Goal: Task Accomplishment & Management: Manage account settings

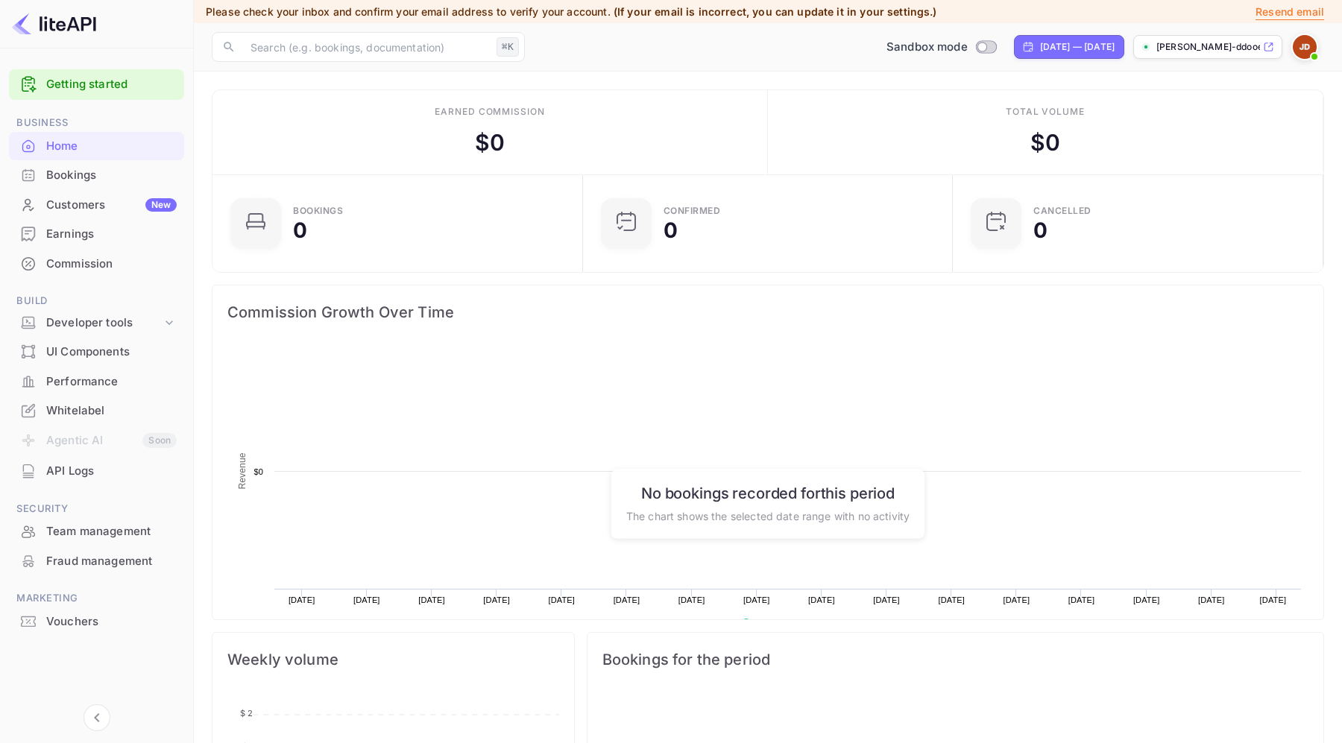
scroll to position [242, 362]
click at [1304, 36] on img at bounding box center [1305, 47] width 24 height 24
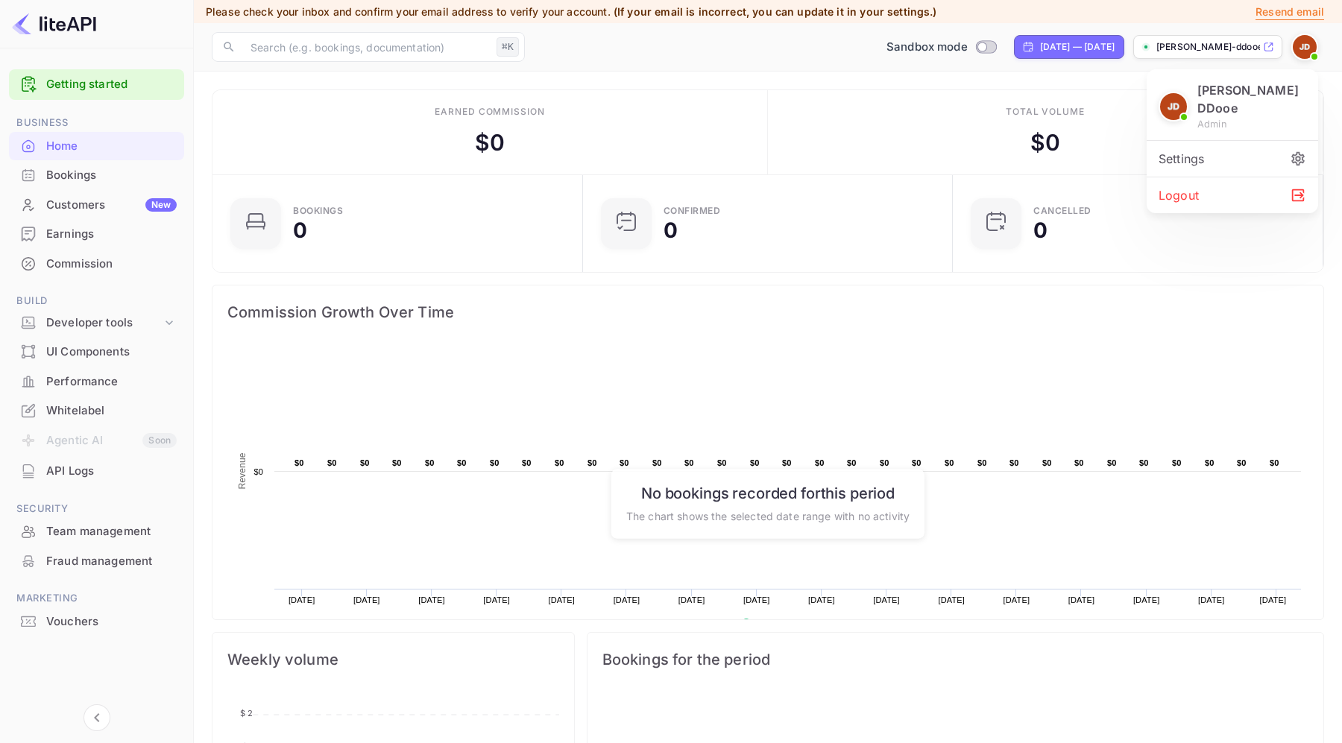
click at [981, 90] on div at bounding box center [671, 371] width 1342 height 743
click at [1300, 44] on img at bounding box center [1305, 47] width 24 height 24
click at [954, 226] on div at bounding box center [671, 371] width 1342 height 743
click at [1300, 38] on img at bounding box center [1305, 47] width 24 height 24
click at [835, 166] on div at bounding box center [671, 371] width 1342 height 743
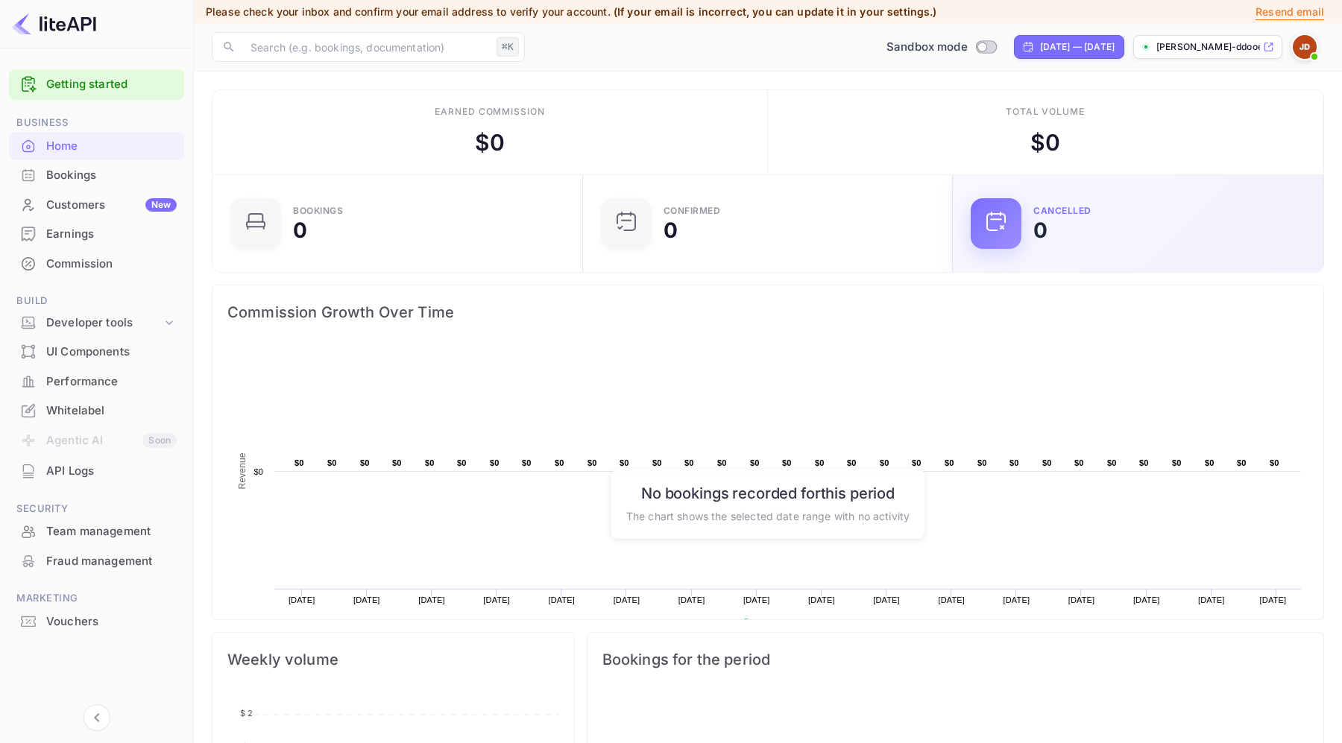
click at [962, 256] on div "CANCELLED 0" at bounding box center [1138, 223] width 371 height 97
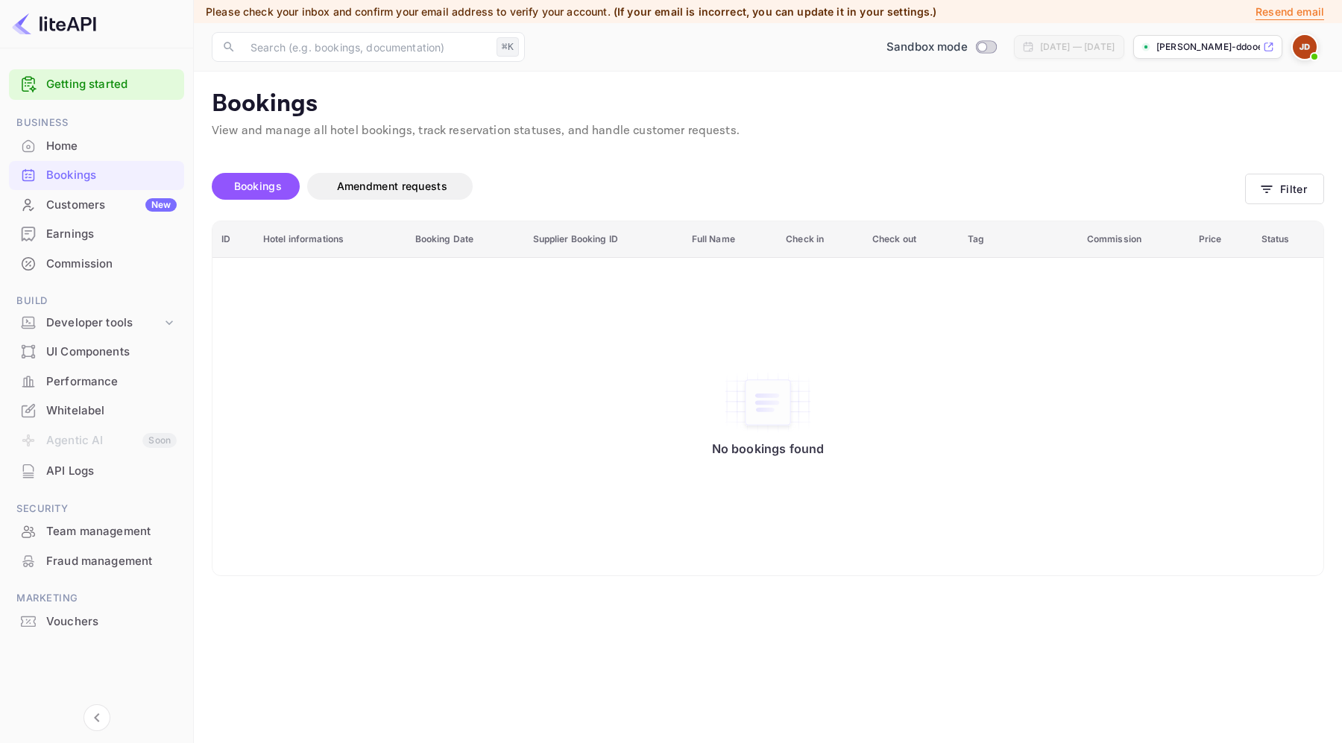
click at [828, 373] on div "No bookings found" at bounding box center [767, 416] width 1081 height 297
click at [86, 534] on div "Team management" at bounding box center [111, 531] width 130 height 17
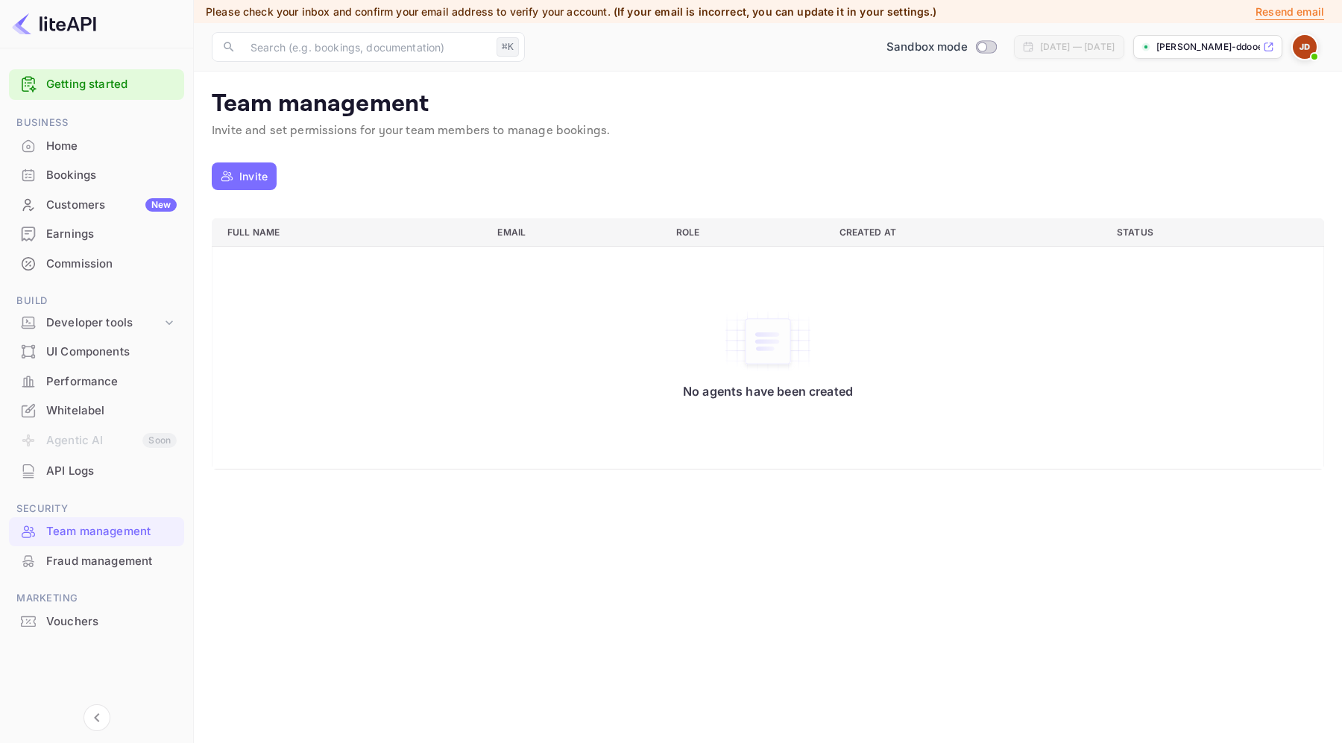
click at [248, 172] on p "Invite" at bounding box center [253, 176] width 28 height 16
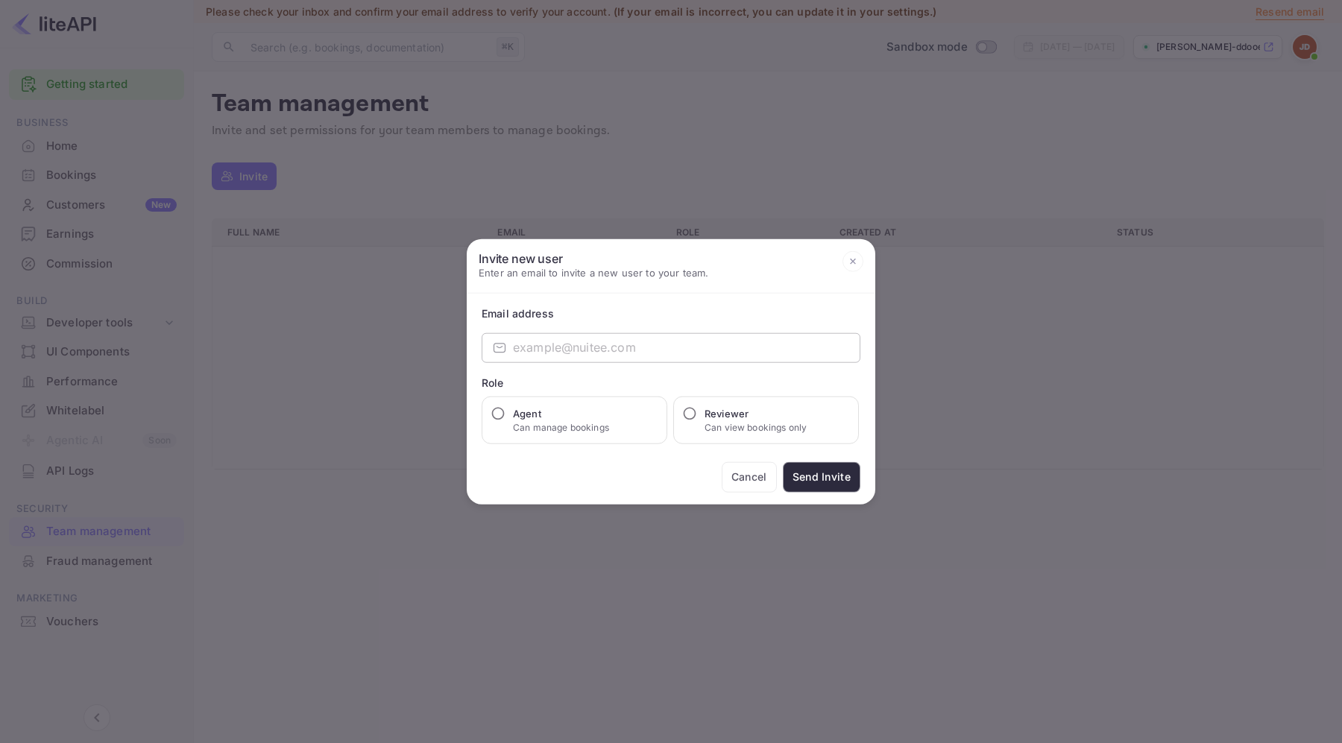
click at [645, 346] on input "email" at bounding box center [686, 347] width 347 height 30
type input "a.aitlafkih+6"
click at [571, 428] on p "Can manage bookings" at bounding box center [561, 426] width 96 height 13
click at [505, 420] on input "Agent Can manage bookings" at bounding box center [498, 413] width 15 height 15
radio input "true"
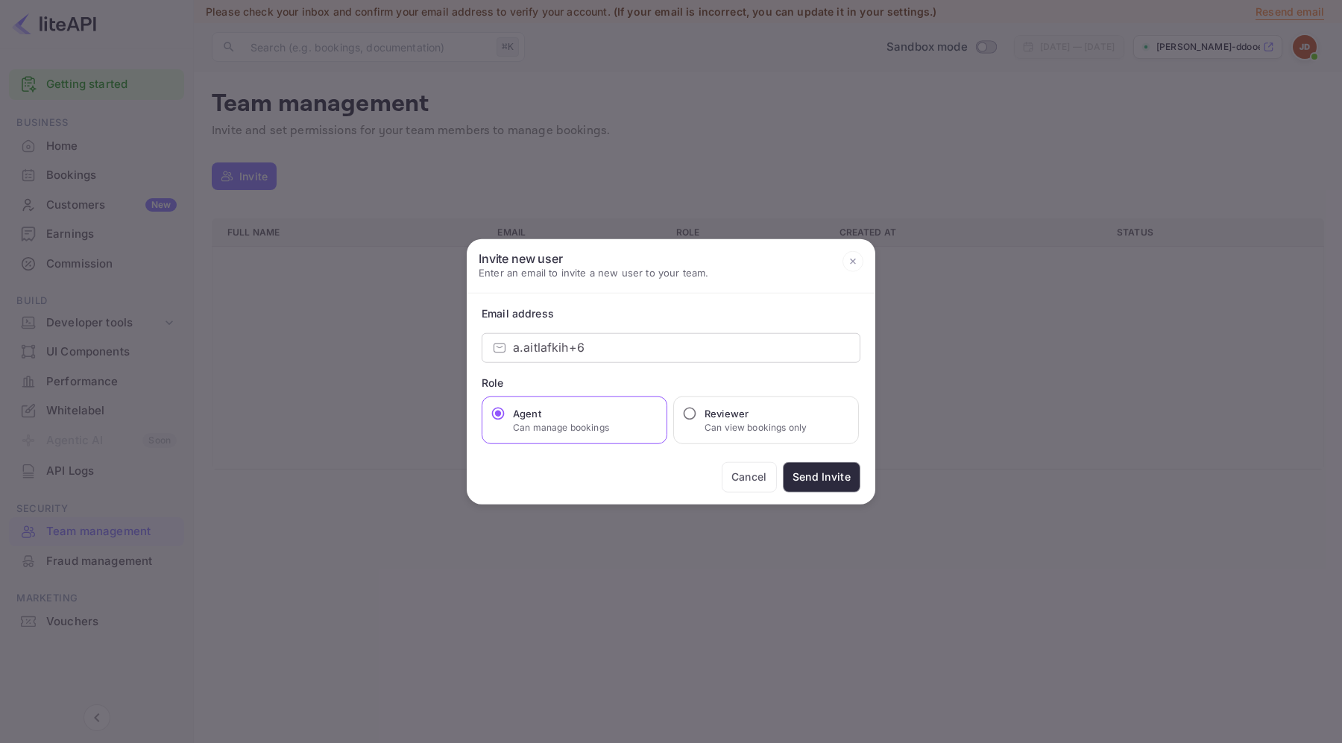
click at [825, 477] on button "Send Invite" at bounding box center [822, 476] width 78 height 31
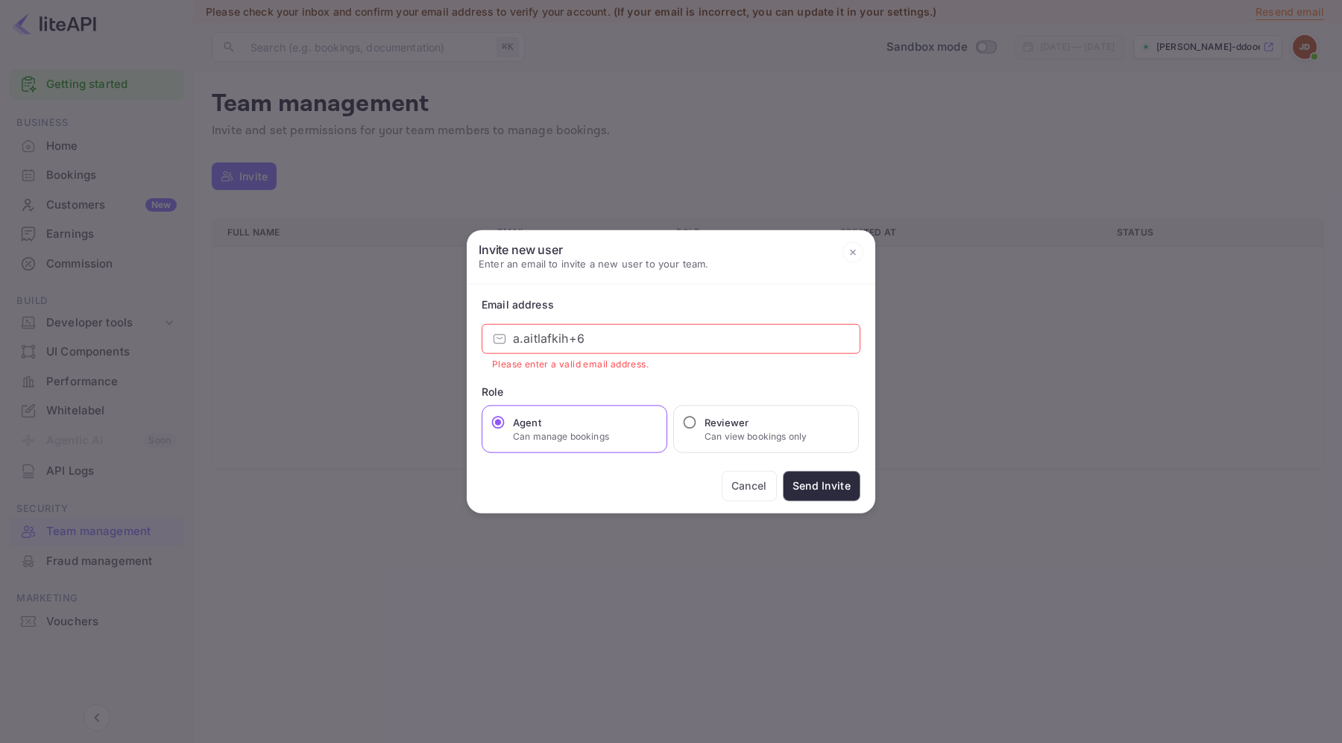
click at [707, 338] on input "a.aitlafkih+6" at bounding box center [686, 339] width 347 height 30
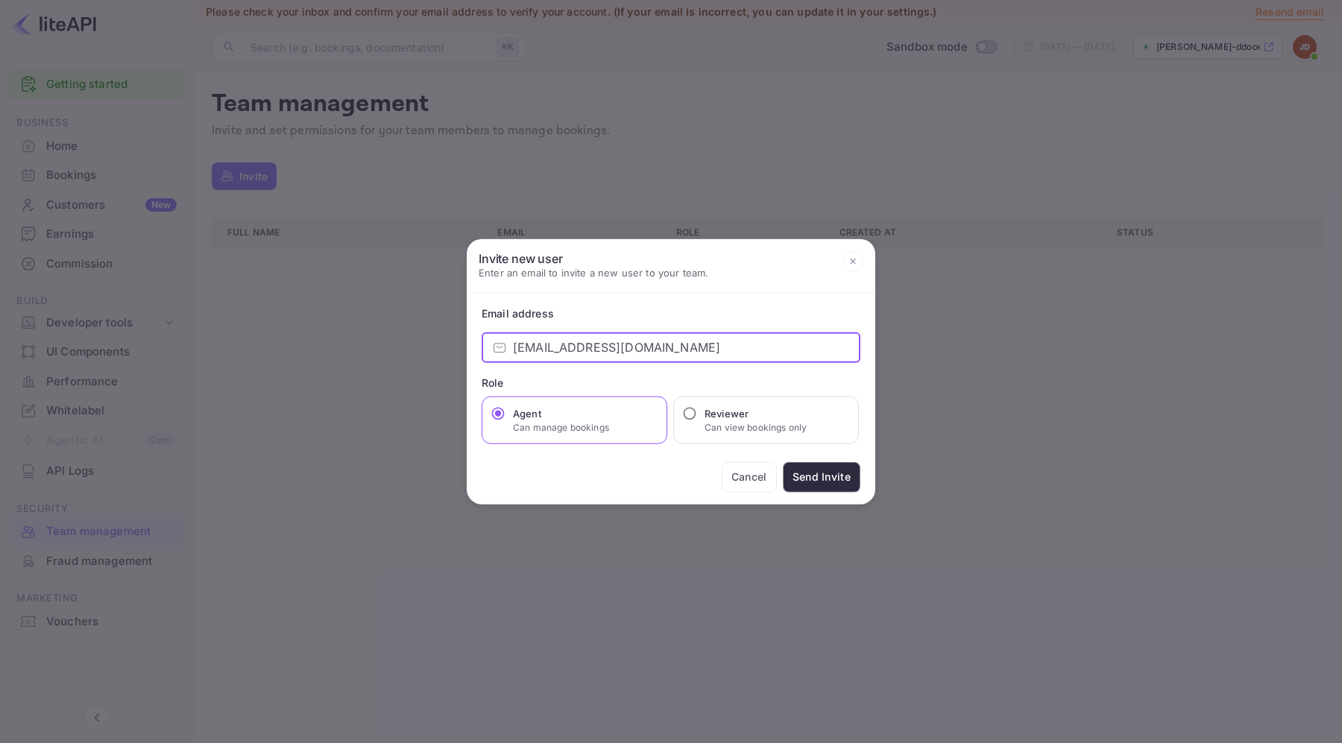
type input "[EMAIL_ADDRESS][DOMAIN_NAME]"
click at [805, 474] on button "Send Invite" at bounding box center [822, 476] width 78 height 31
